Goal: Information Seeking & Learning: Learn about a topic

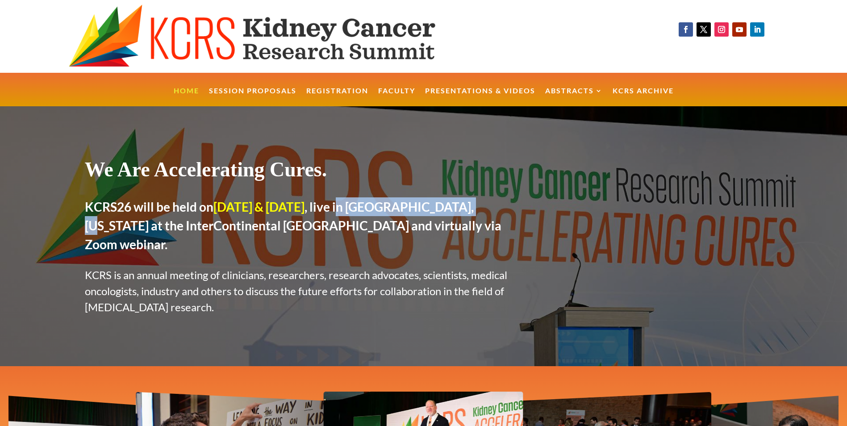
drag, startPoint x: 375, startPoint y: 210, endPoint x: 530, endPoint y: 207, distance: 155.0
click at [530, 207] on div "We Are Accelerating Cures. KCRS26 will be held on [DATE] & [DATE] , live in [GE…" at bounding box center [424, 236] width 678 height 260
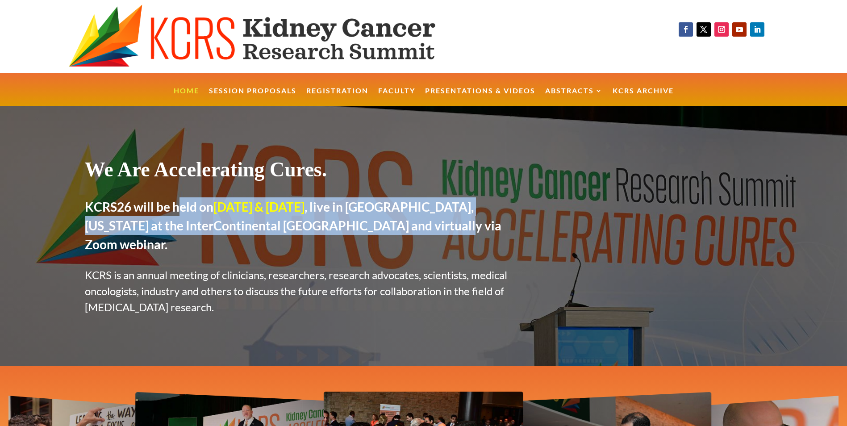
drag, startPoint x: 178, startPoint y: 201, endPoint x: 446, endPoint y: 219, distance: 268.6
click at [446, 219] on h2 "KCRS26 will be held on [DATE] & [DATE] , live in [GEOGRAPHIC_DATA], [US_STATE] …" at bounding box center [305, 227] width 440 height 61
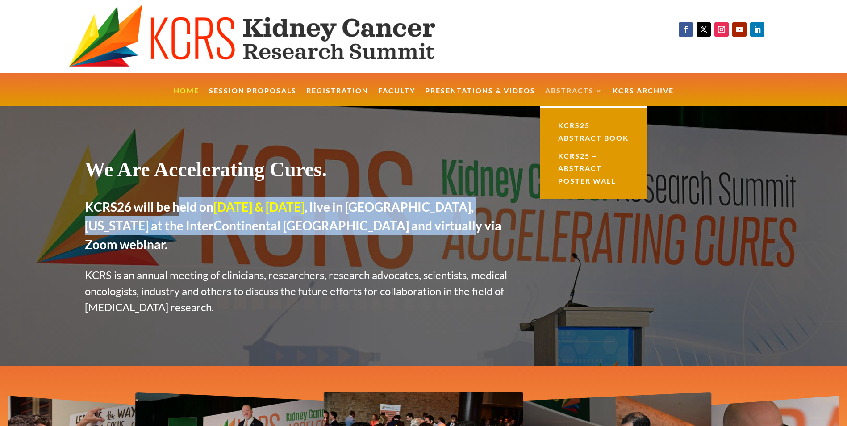
click at [580, 88] on link "Abstracts" at bounding box center [574, 97] width 58 height 19
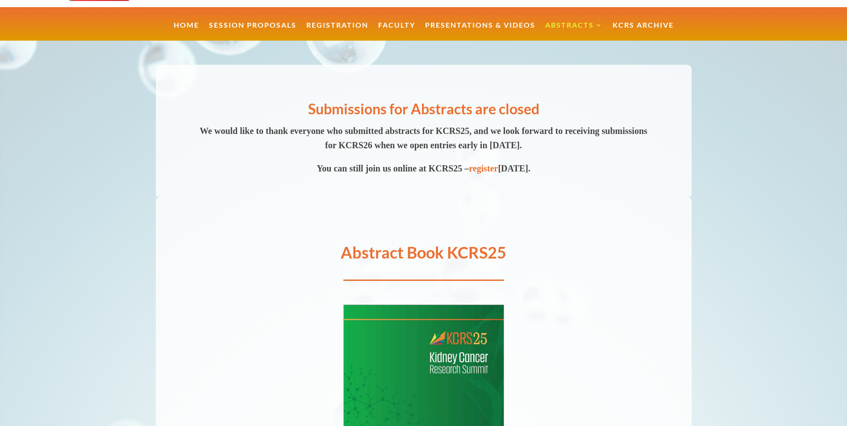
scroll to position [71, 0]
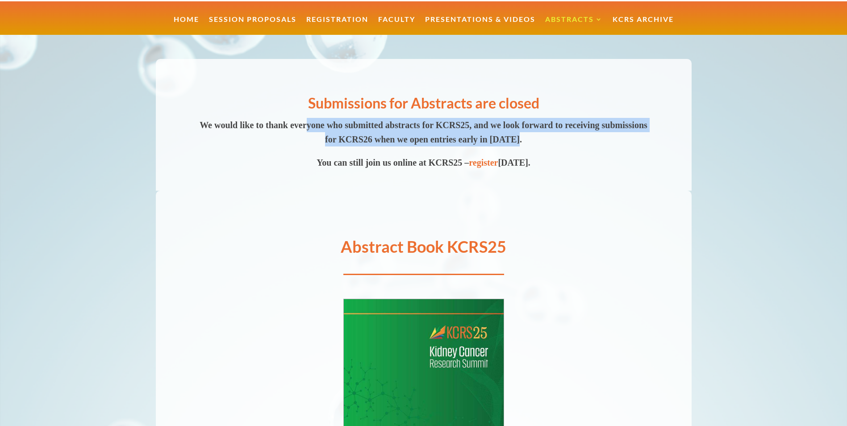
drag, startPoint x: 331, startPoint y: 125, endPoint x: 599, endPoint y: 142, distance: 268.1
click at [599, 142] on p "We would like to thank everyone who submitted abstracts for KCRS25, and we look…" at bounding box center [424, 137] width 456 height 38
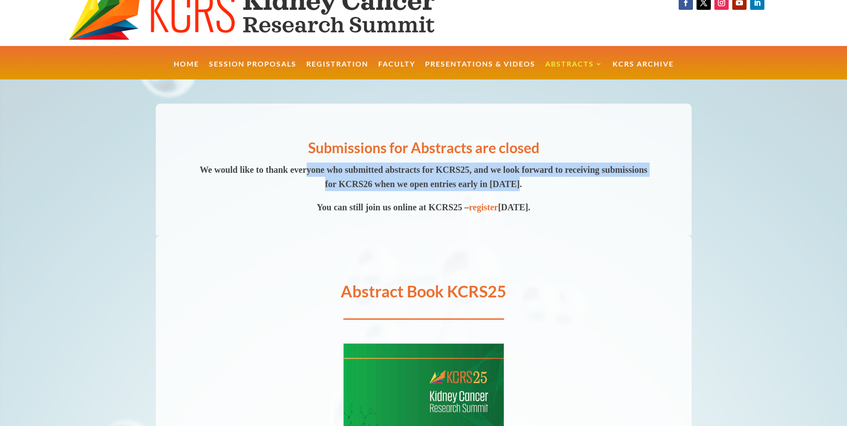
scroll to position [0, 0]
